Goal: Obtain resource: Download file/media

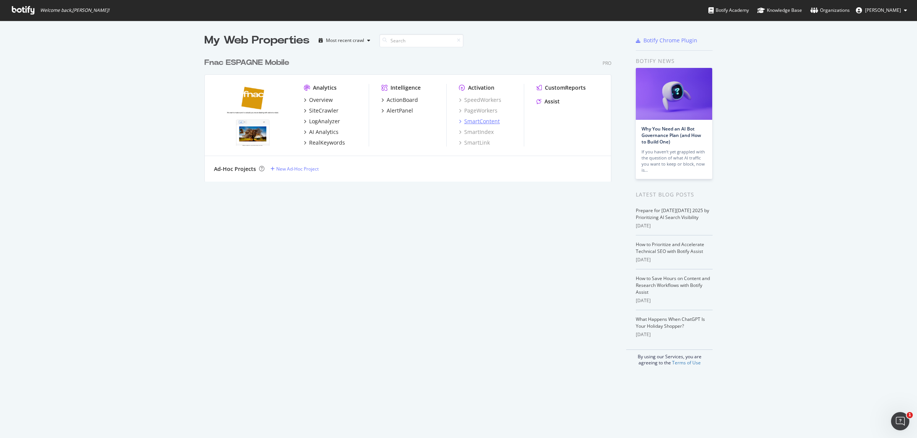
click at [476, 119] on div "SmartContent" at bounding box center [482, 122] width 36 height 8
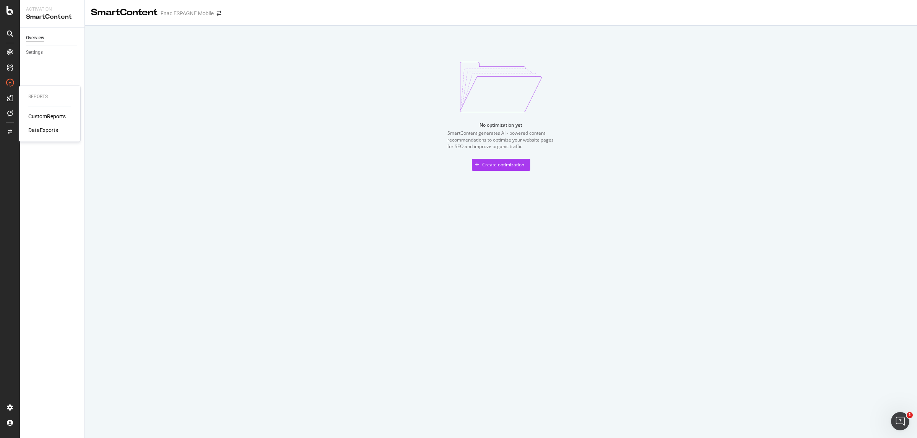
click at [43, 126] on div "DataExports" at bounding box center [43, 130] width 30 height 8
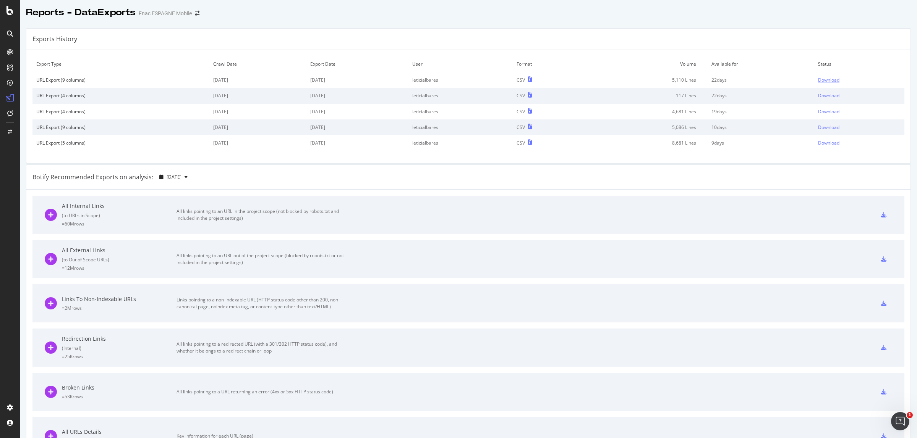
click at [820, 81] on div "Download" at bounding box center [828, 80] width 21 height 6
click at [55, 85] on div "SiteCrawler" at bounding box center [54, 85] width 52 height 8
click at [52, 85] on div "SiteCrawler" at bounding box center [41, 85] width 27 height 8
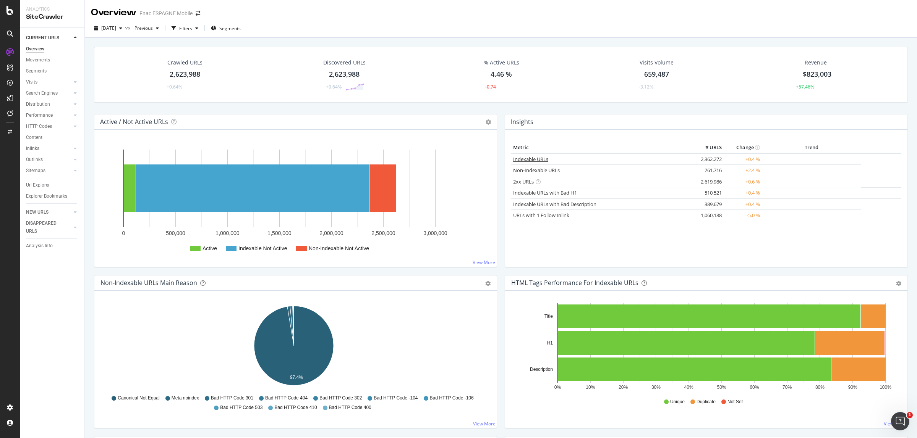
click at [536, 158] on link "Indexable URLs" at bounding box center [530, 159] width 35 height 7
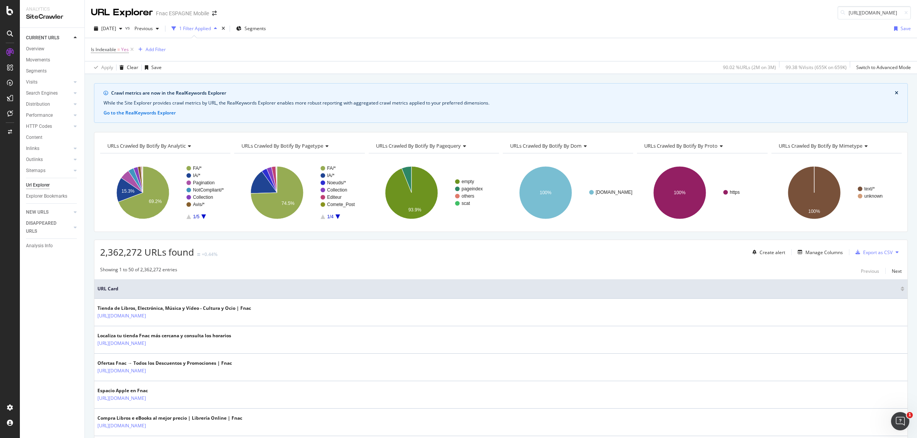
scroll to position [0, 39]
type input "[URL][DOMAIN_NAME]"
